Goal: Task Accomplishment & Management: Manage account settings

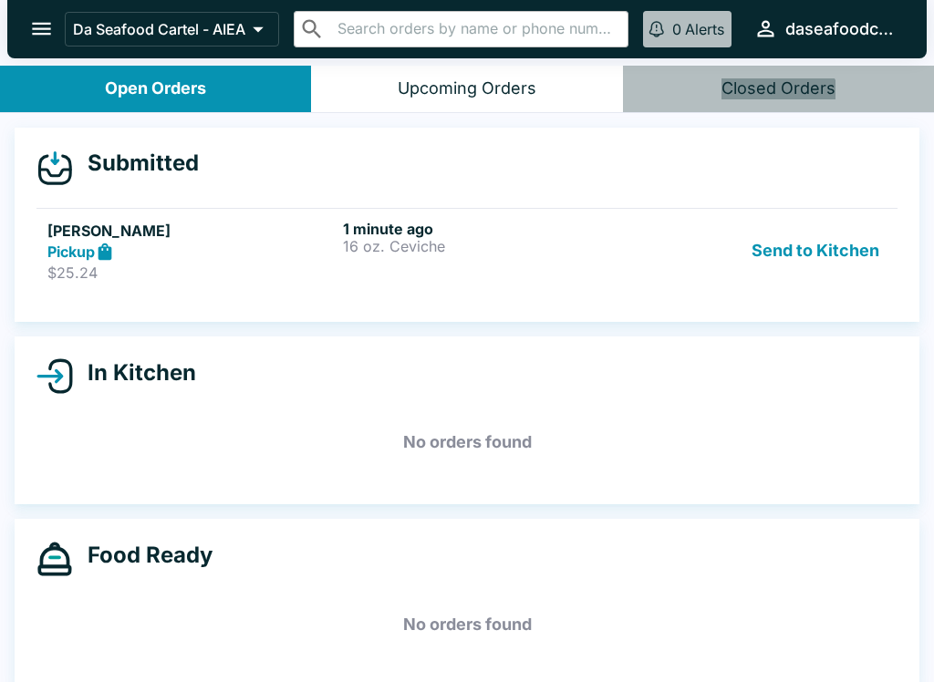
scroll to position [16, 0]
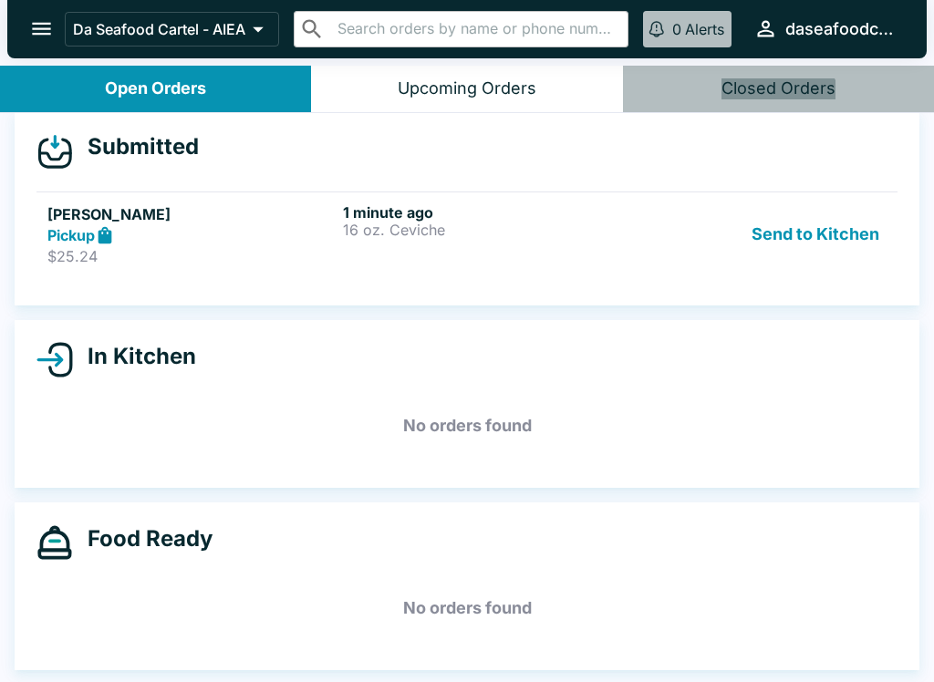
click at [655, 233] on div "Send to Kitchen" at bounding box center [762, 234] width 247 height 63
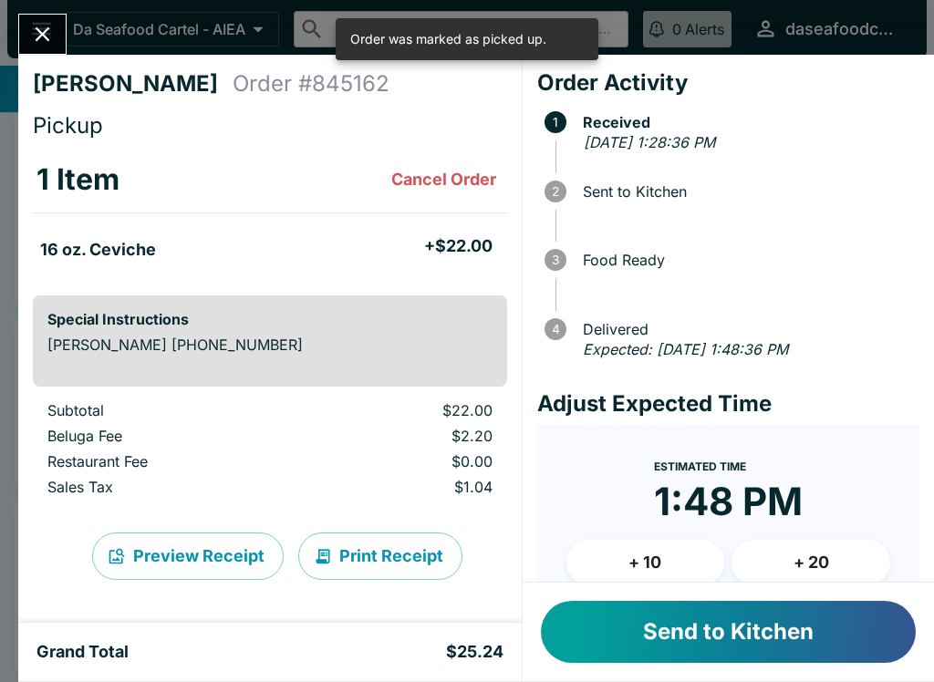
click at [768, 632] on button "Send to Kitchen" at bounding box center [728, 632] width 375 height 62
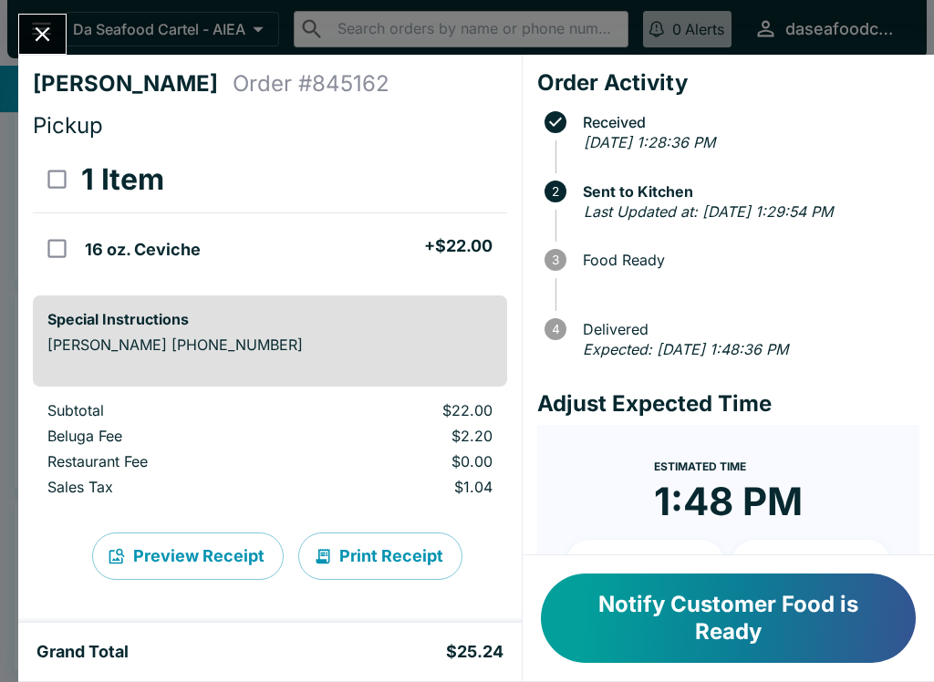
click at [56, 24] on button "Close" at bounding box center [42, 34] width 47 height 39
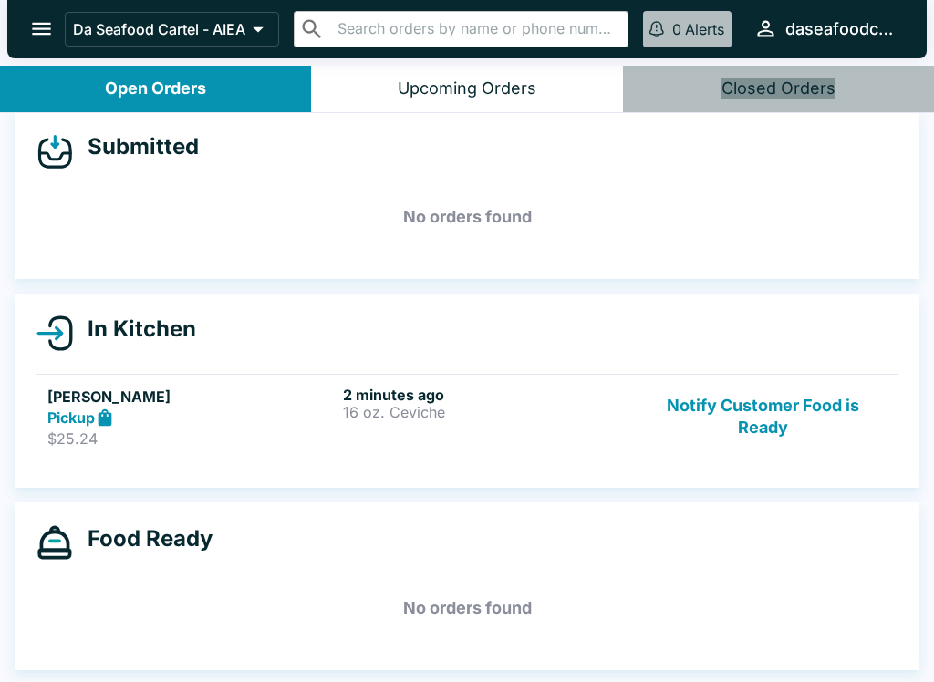
click at [774, 430] on button "Notify Customer Food is Ready" at bounding box center [762, 417] width 247 height 63
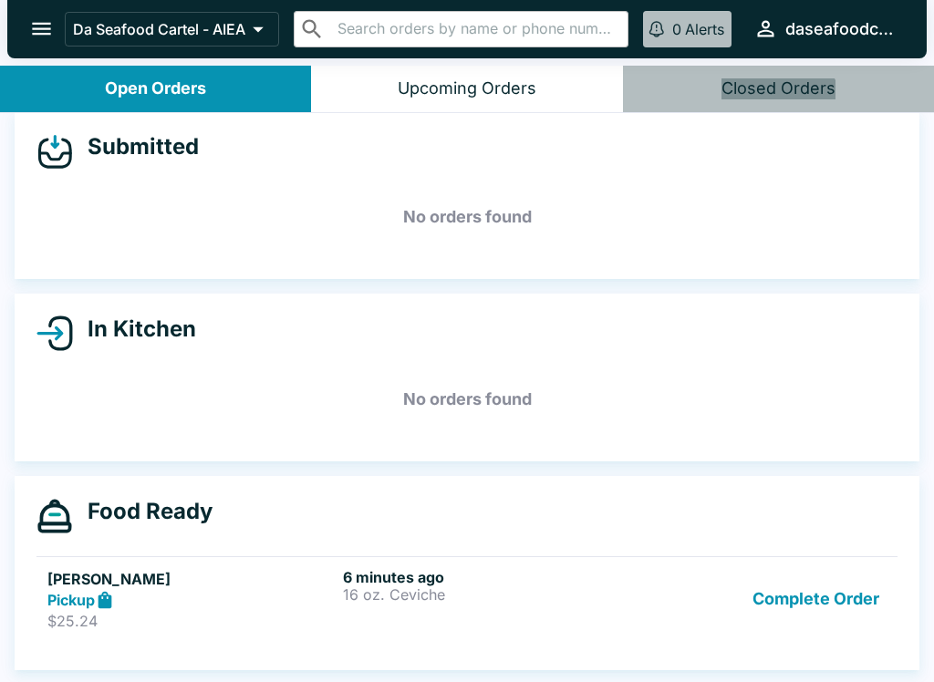
click at [834, 583] on button "Complete Order" at bounding box center [815, 599] width 141 height 63
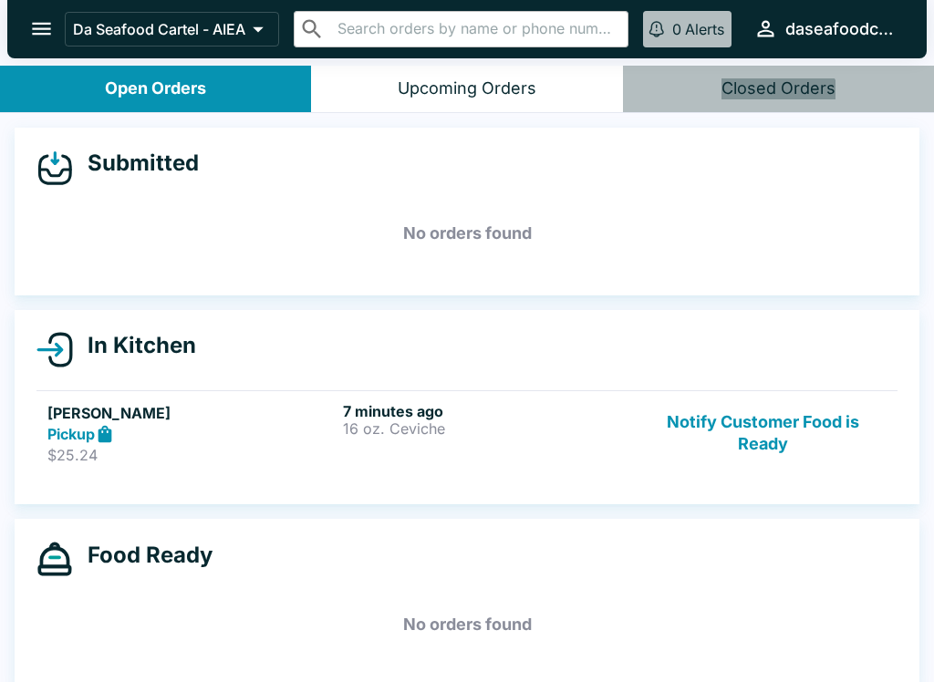
click at [759, 432] on button "Notify Customer Food is Ready" at bounding box center [762, 433] width 247 height 63
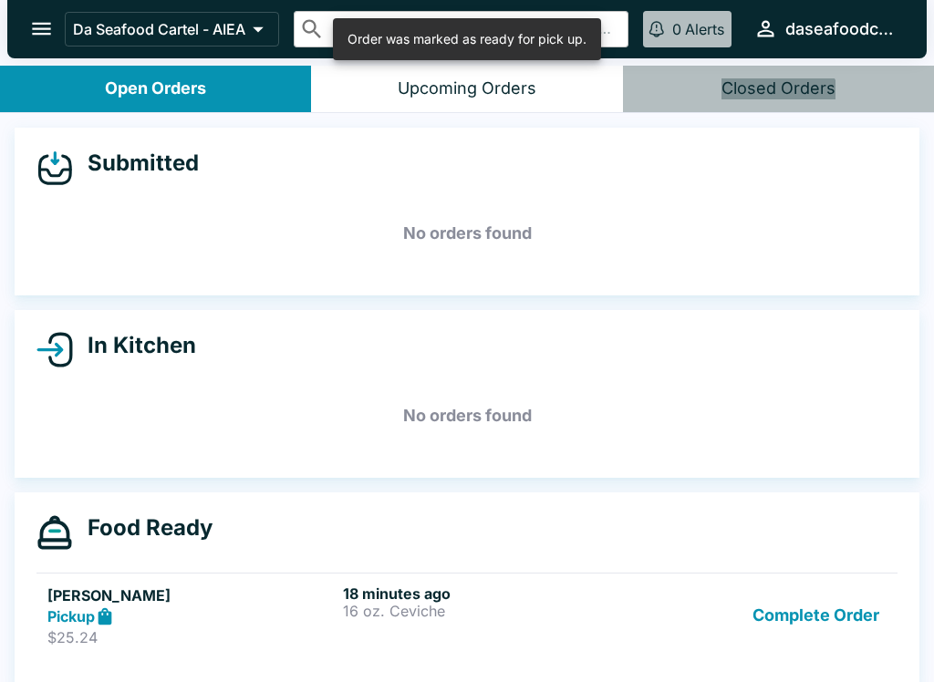
click at [819, 633] on button "Complete Order" at bounding box center [815, 616] width 141 height 63
